Goal: Task Accomplishment & Management: Complete application form

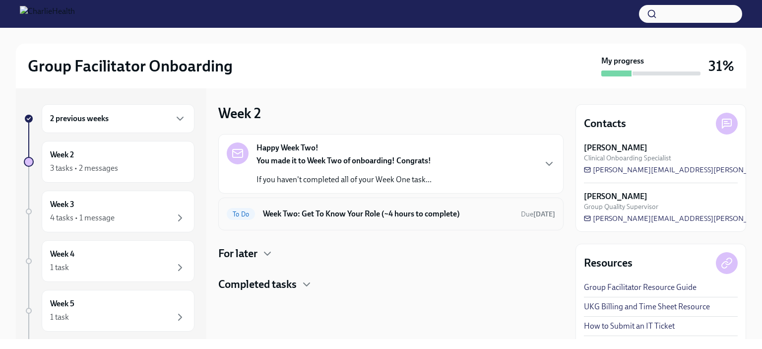
click at [335, 208] on h6 "Week Two: Get To Know Your Role (~4 hours to complete)" at bounding box center [388, 213] width 250 height 11
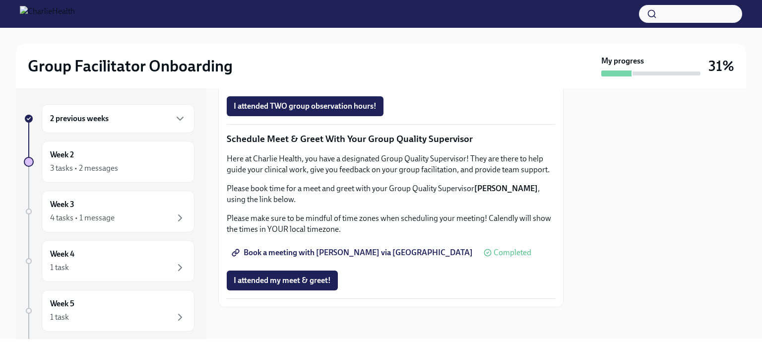
scroll to position [780, 0]
click at [104, 126] on div "2 previous weeks" at bounding box center [118, 118] width 153 height 29
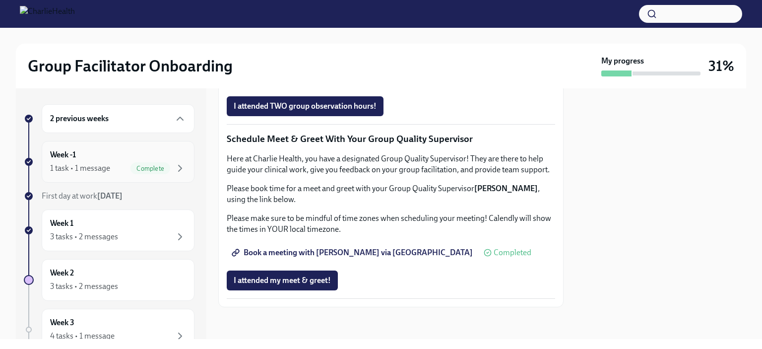
click at [91, 163] on div "1 task • 1 message" at bounding box center [80, 168] width 60 height 11
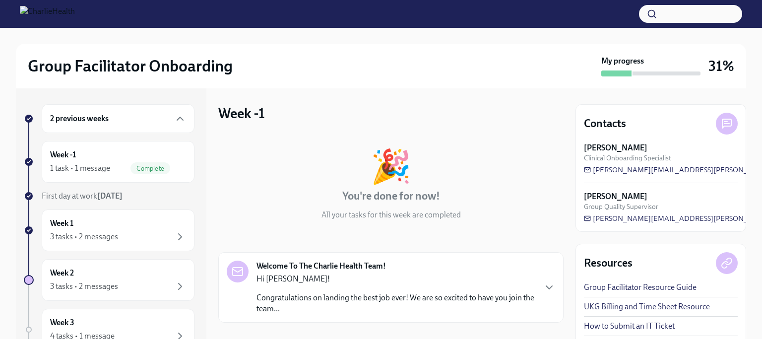
scroll to position [86, 0]
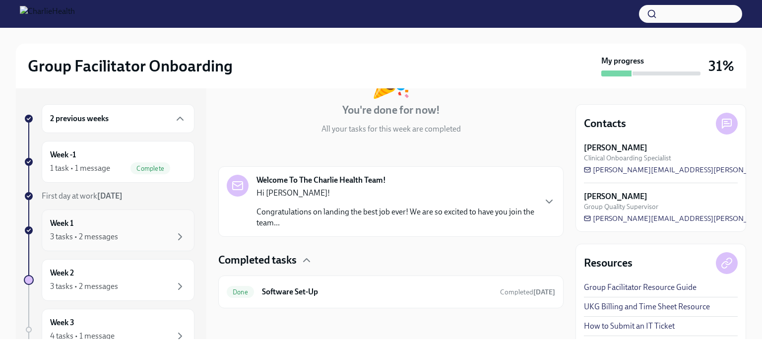
click at [109, 220] on div "Week 1 3 tasks • 2 messages" at bounding box center [118, 230] width 136 height 25
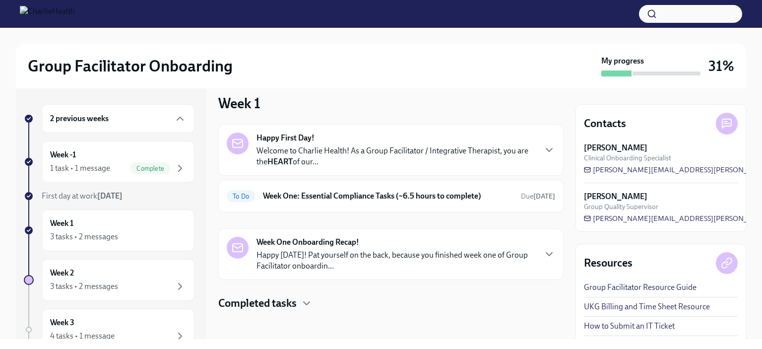
scroll to position [12, 0]
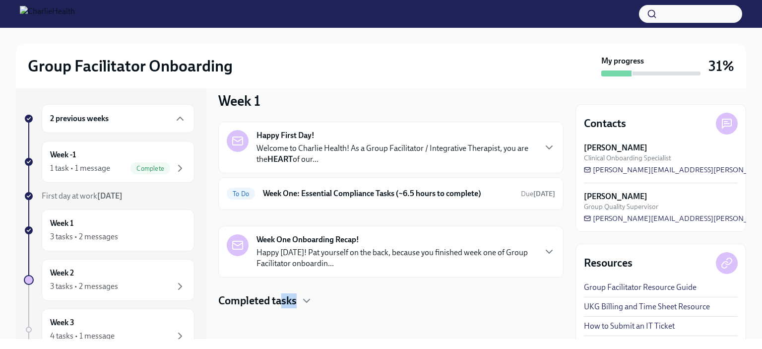
drag, startPoint x: 286, startPoint y: 299, endPoint x: 274, endPoint y: 190, distance: 109.7
click at [267, 224] on div "Happy First Day! Welcome to Charlie Health! As a Group Facilitator / Integrativ…" at bounding box center [390, 214] width 345 height 186
click at [328, 203] on div "To Do Week One: Essential Compliance Tasks (~6.5 hours to complete) Due [DATE]" at bounding box center [390, 193] width 345 height 33
click at [349, 191] on h6 "Week One: Essential Compliance Tasks (~6.5 hours to complete)" at bounding box center [388, 193] width 250 height 11
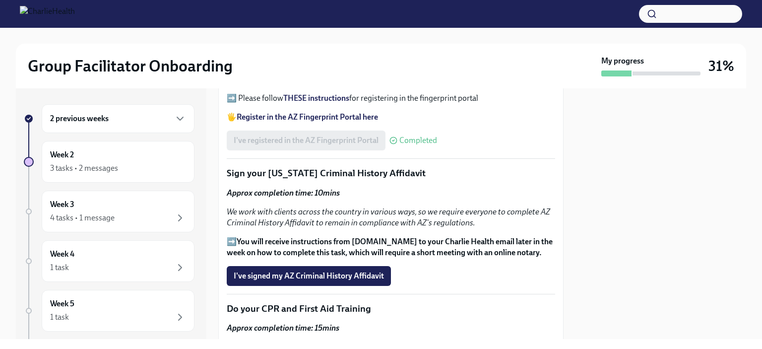
scroll to position [1205, 0]
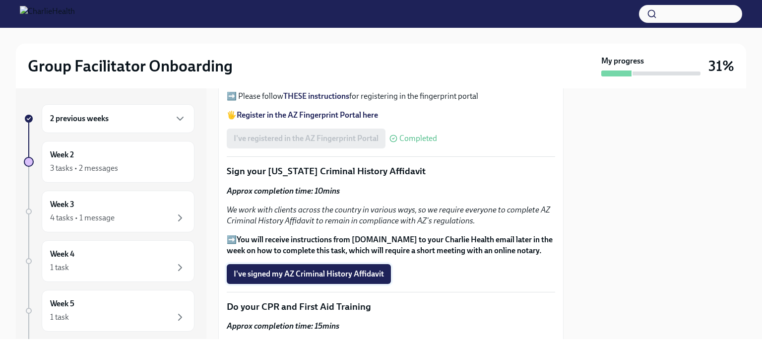
click at [332, 269] on span "I've signed my AZ Criminal History Affidavit" at bounding box center [309, 274] width 150 height 10
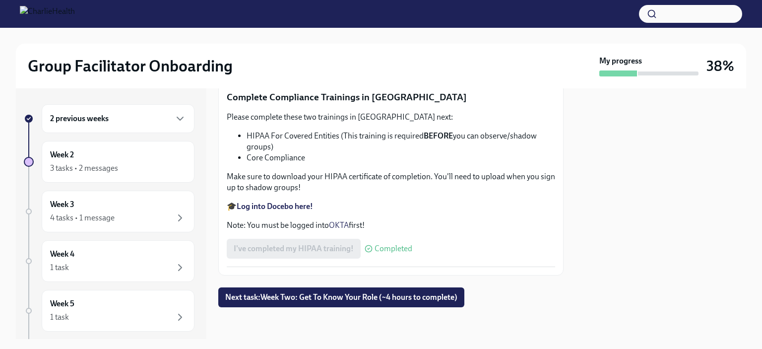
scroll to position [2370, 0]
click at [360, 295] on span "Next task : Week Two: Get To Know Your Role (~4 hours to complete)" at bounding box center [341, 297] width 232 height 10
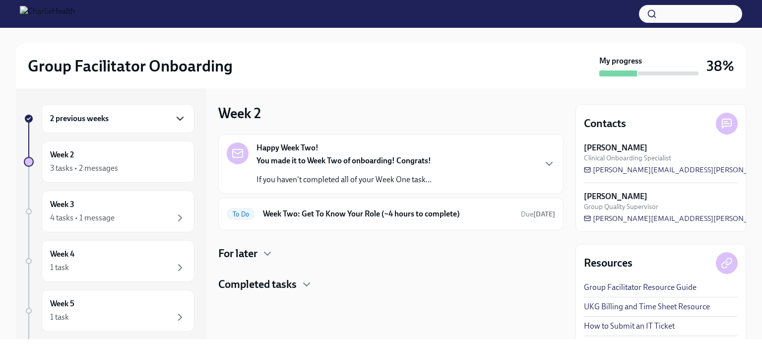
click at [177, 114] on icon "button" at bounding box center [180, 119] width 12 height 12
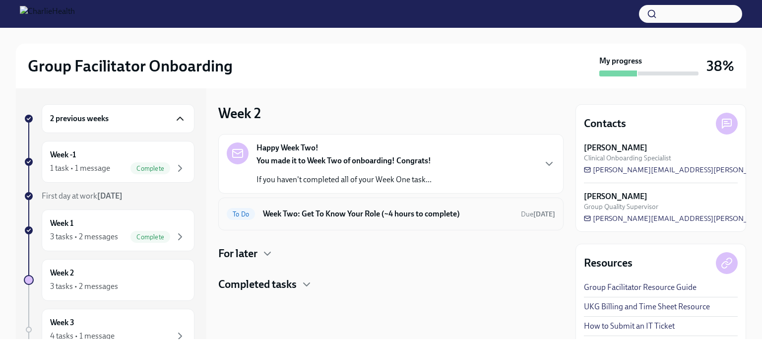
click at [448, 205] on div "To Do Week Two: Get To Know Your Role (~4 hours to complete) Due [DATE]" at bounding box center [390, 213] width 345 height 33
click at [283, 216] on h6 "Week Two: Get To Know Your Role (~4 hours to complete)" at bounding box center [388, 213] width 250 height 11
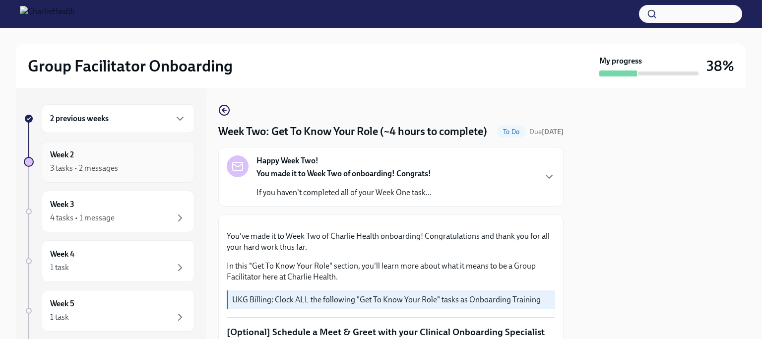
click at [135, 176] on div "Week 2 3 tasks • 2 messages" at bounding box center [118, 162] width 153 height 42
